Goal: Task Accomplishment & Management: Manage account settings

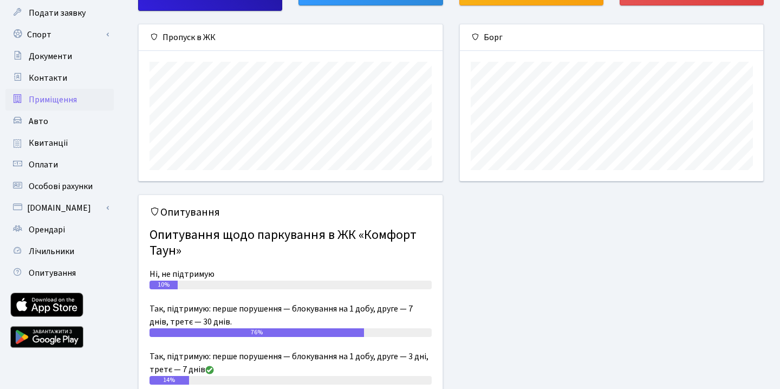
scroll to position [129, 0]
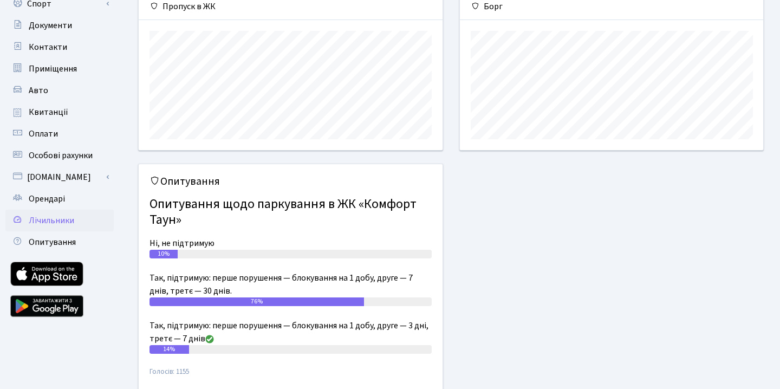
click at [52, 224] on span "Лічильники" at bounding box center [52, 221] width 46 height 12
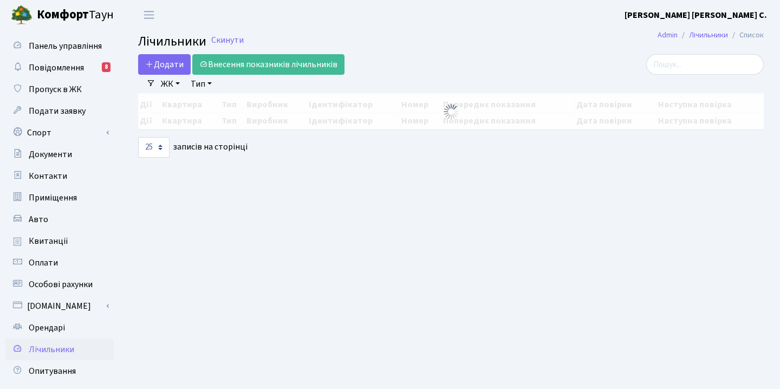
select select "25"
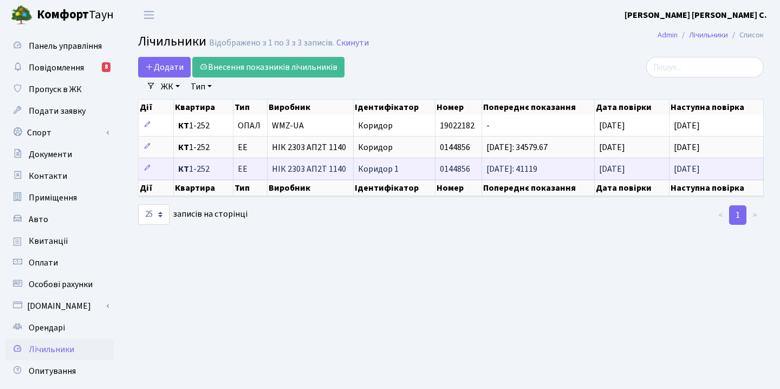
click at [415, 172] on td "Коридор 1" at bounding box center [395, 169] width 82 height 22
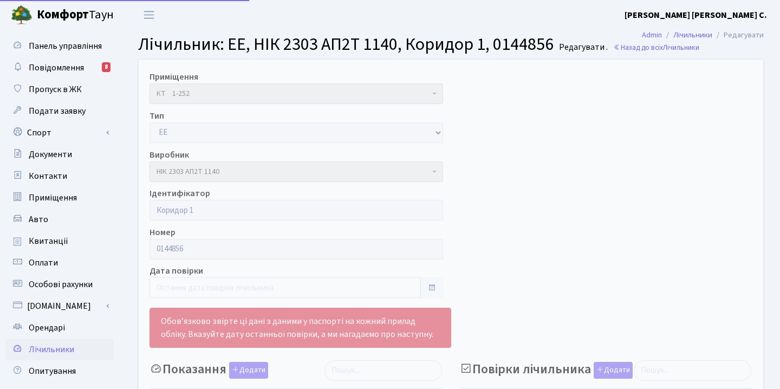
select select "25"
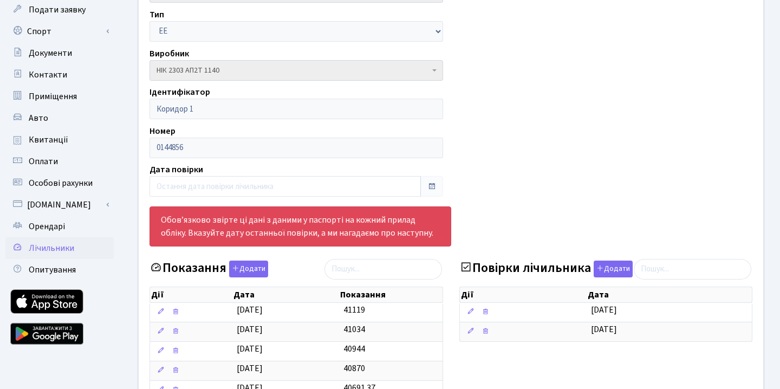
scroll to position [104, 0]
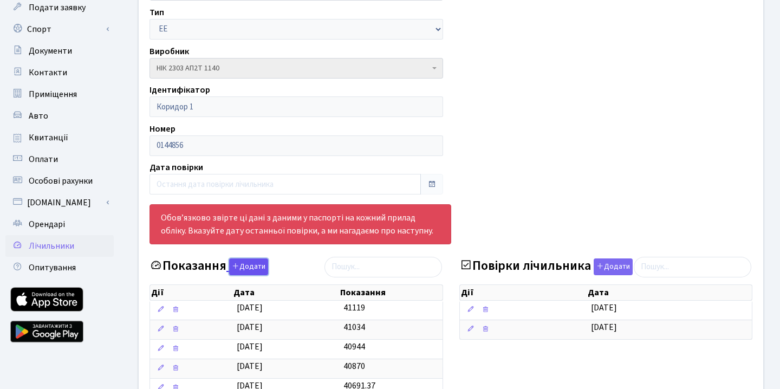
click at [251, 266] on button "Додати" at bounding box center [248, 266] width 39 height 17
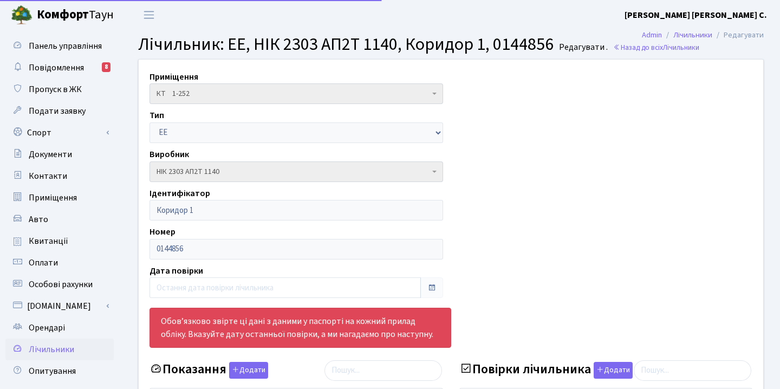
select select "25"
click at [53, 66] on span "Повідомлення" at bounding box center [56, 68] width 55 height 12
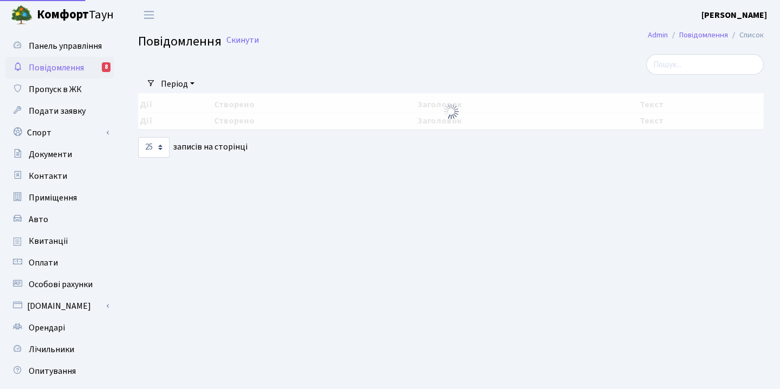
select select "25"
